Goal: Transaction & Acquisition: Purchase product/service

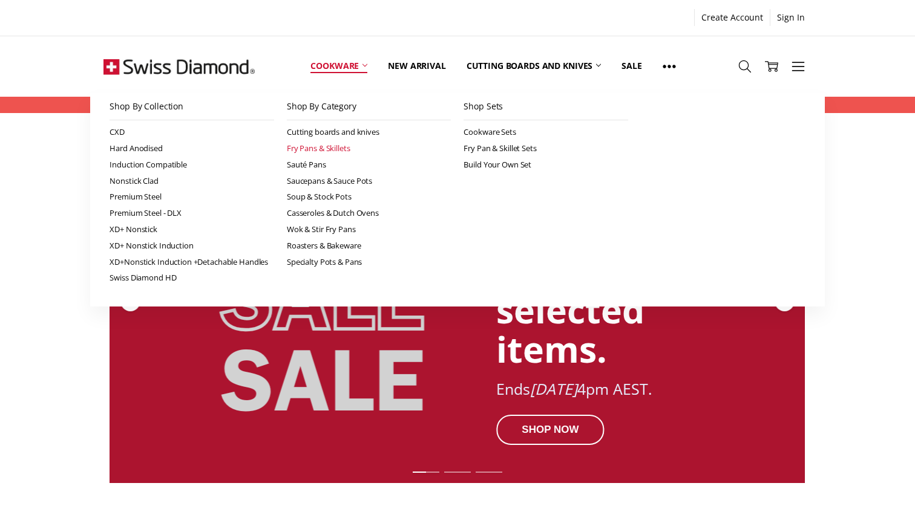
click at [319, 143] on link "Fry Pans & Skillets" at bounding box center [369, 148] width 165 height 16
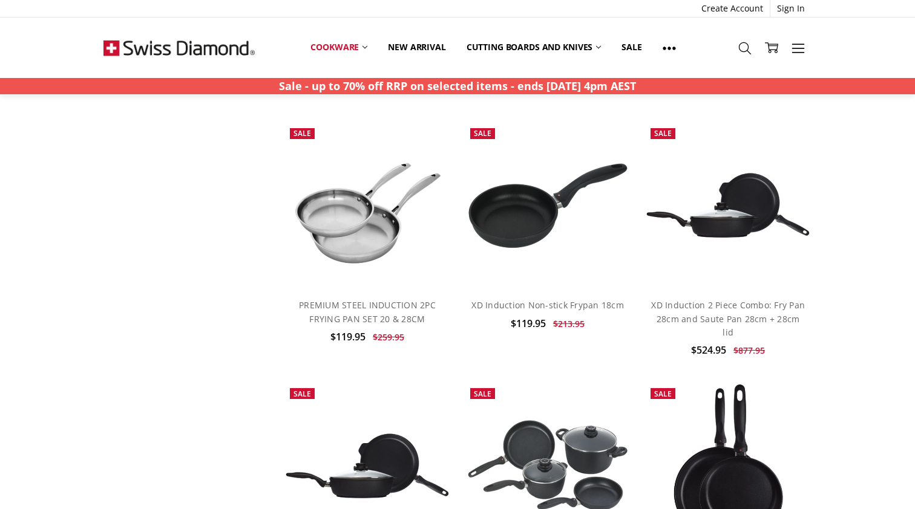
scroll to position [1603, 0]
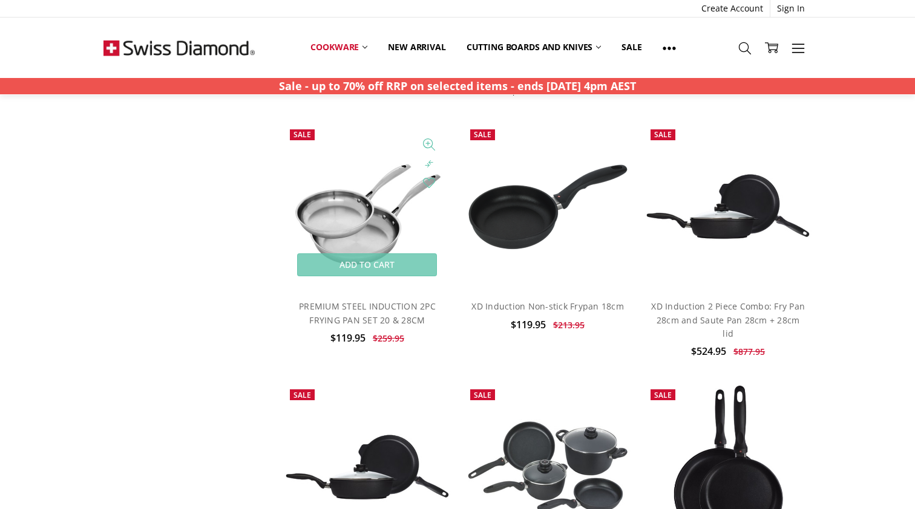
click at [344, 206] on img at bounding box center [367, 206] width 167 height 167
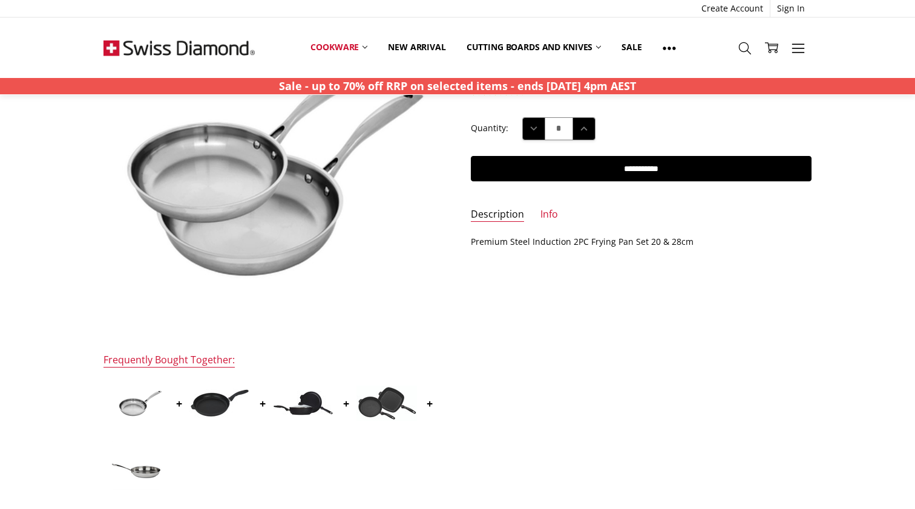
scroll to position [169, 0]
